Goal: Transaction & Acquisition: Purchase product/service

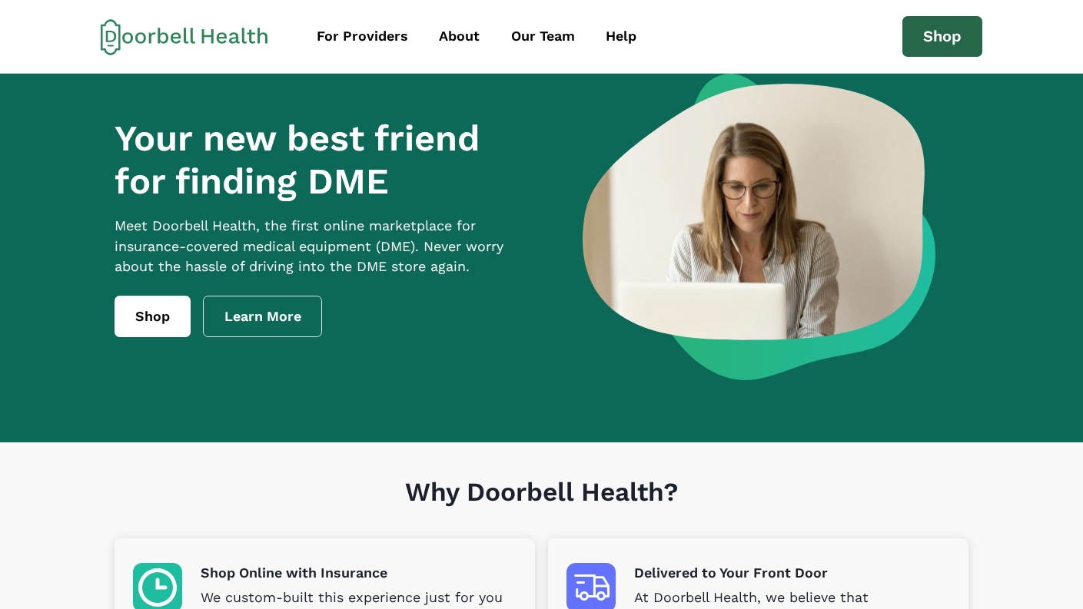
click at [935, 38] on link "Shop" at bounding box center [942, 36] width 80 height 41
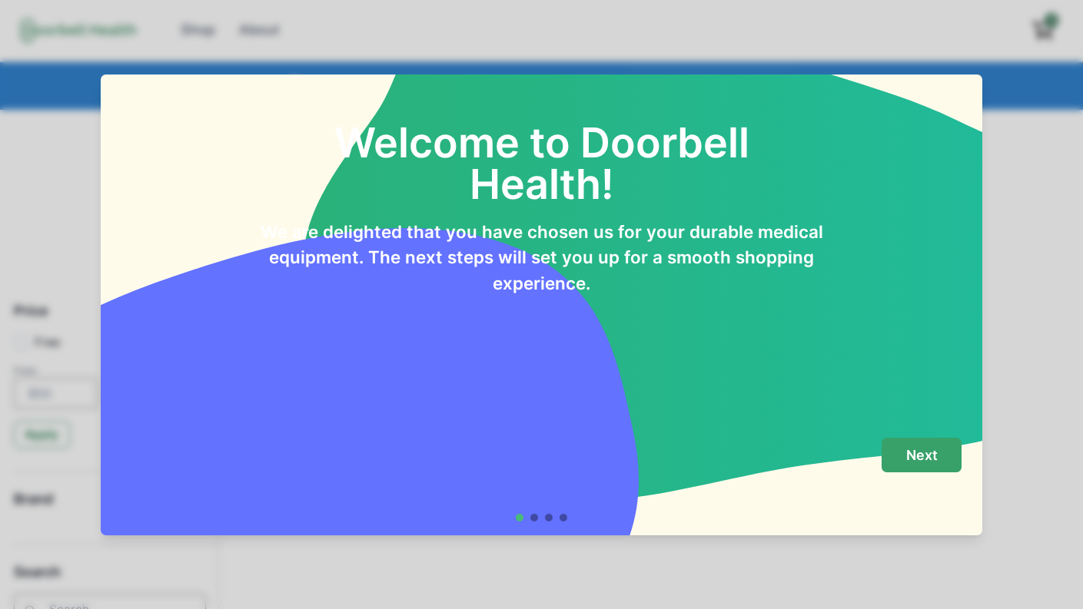
click at [932, 454] on p "Next" at bounding box center [922, 455] width 32 height 17
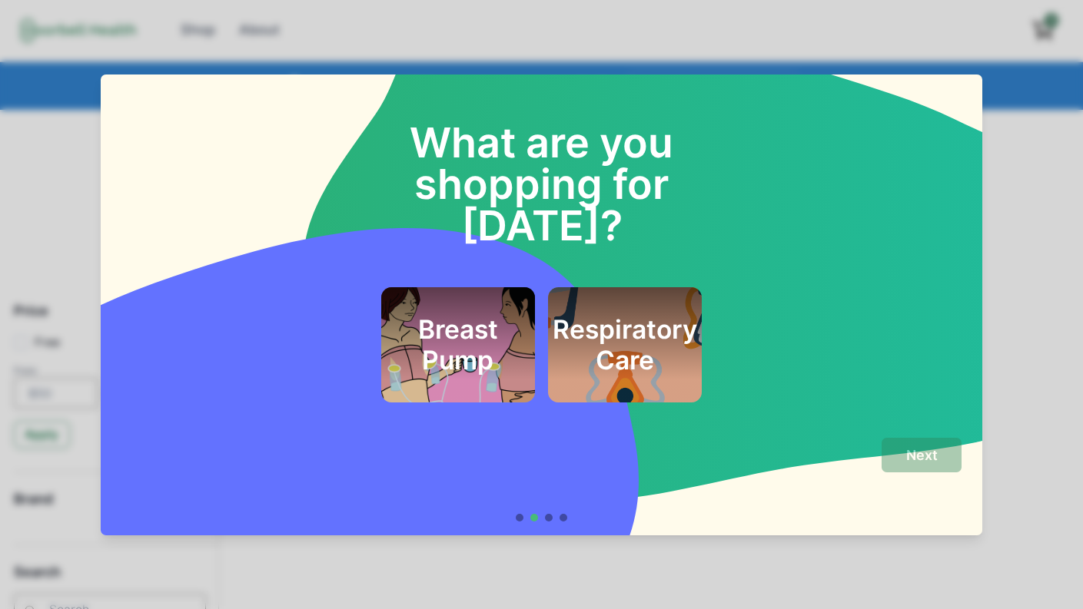
click at [771, 302] on div "Breast Pump Respiratory Care" at bounding box center [541, 344] width 840 height 115
click at [225, 247] on div "Breast Pump Respiratory Care" at bounding box center [541, 325] width 840 height 157
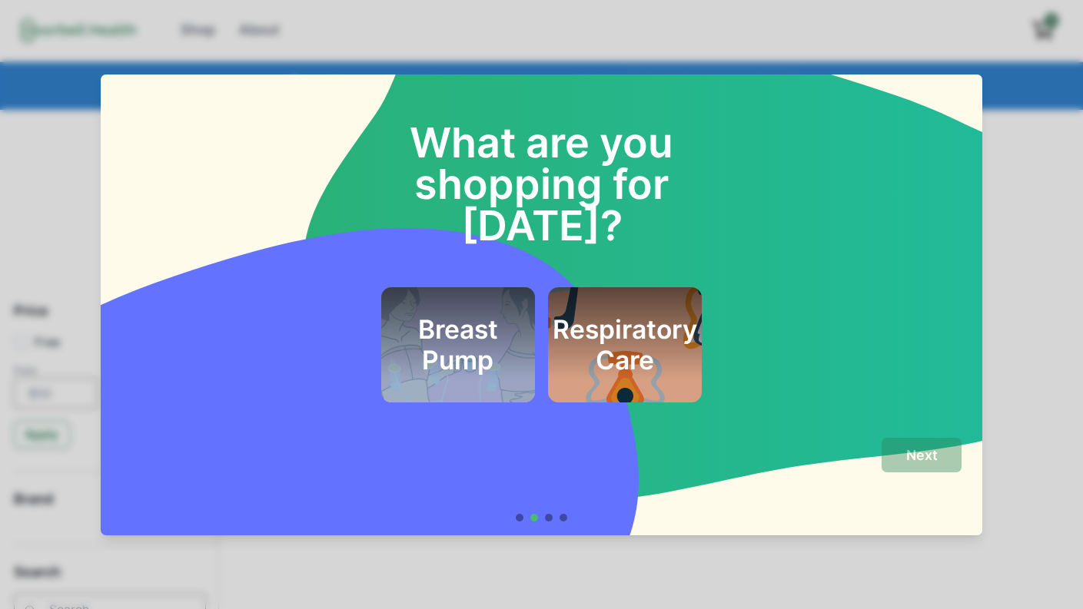
click at [225, 247] on div "Breast Pump Respiratory Care" at bounding box center [541, 325] width 840 height 157
click at [115, 88] on div "What are you shopping for today? Breast Pump Respiratory Care" at bounding box center [541, 250] width 881 height 350
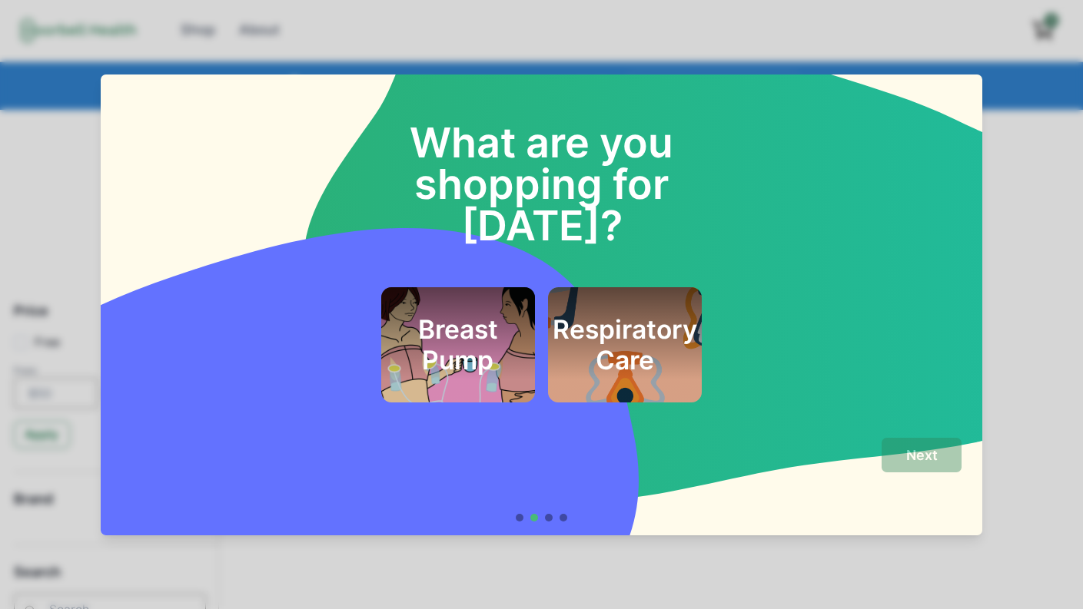
click at [977, 81] on div "What are you shopping for today? Breast Pump Respiratory Care" at bounding box center [541, 250] width 881 height 350
